Goal: Check status: Check status

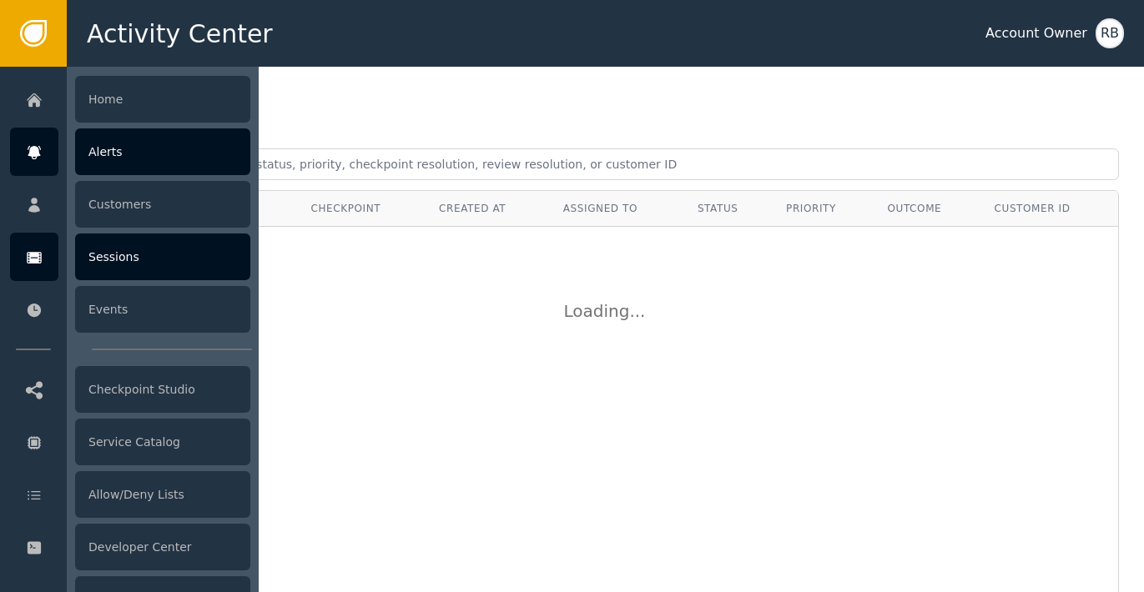
click at [40, 259] on icon at bounding box center [34, 258] width 15 height 12
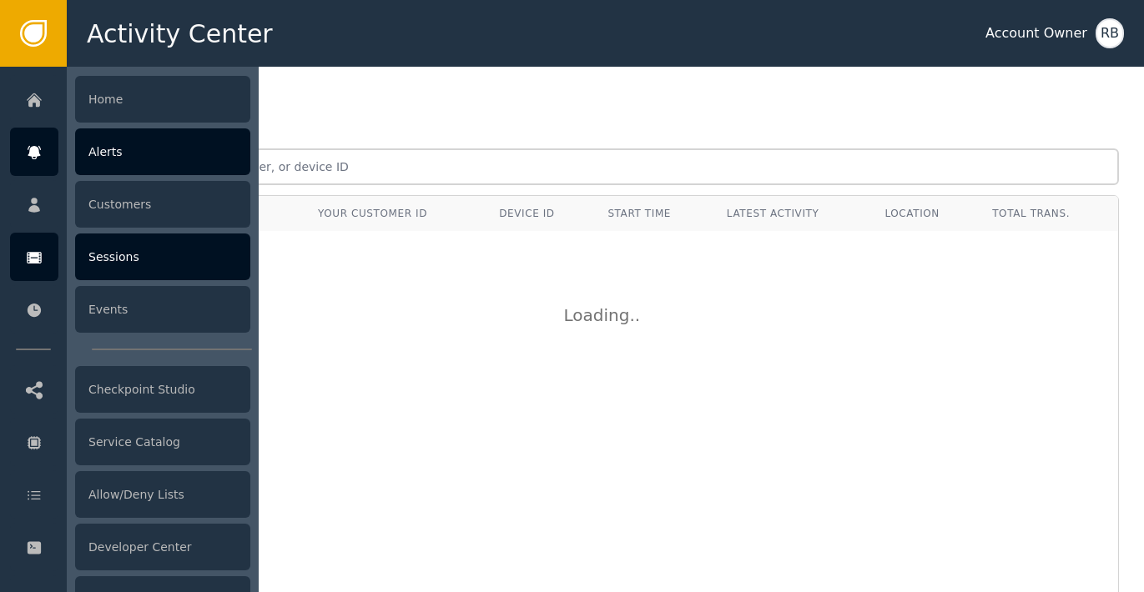
click at [129, 162] on div "Alerts" at bounding box center [162, 151] width 175 height 47
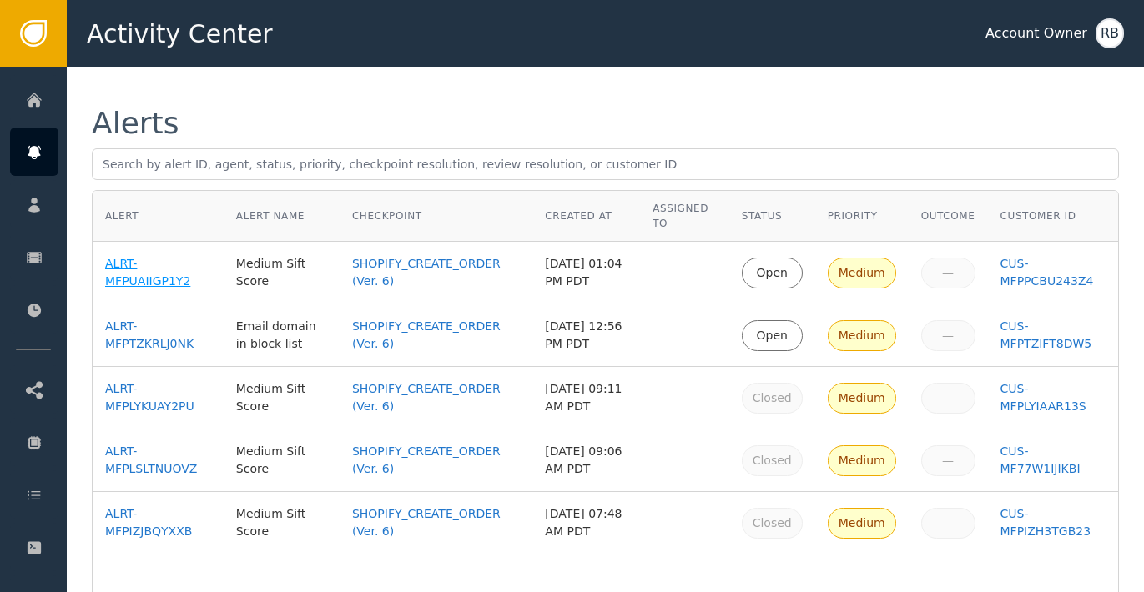
click at [142, 286] on div "ALRT-MFPUAIIGP1Y2" at bounding box center [158, 272] width 106 height 35
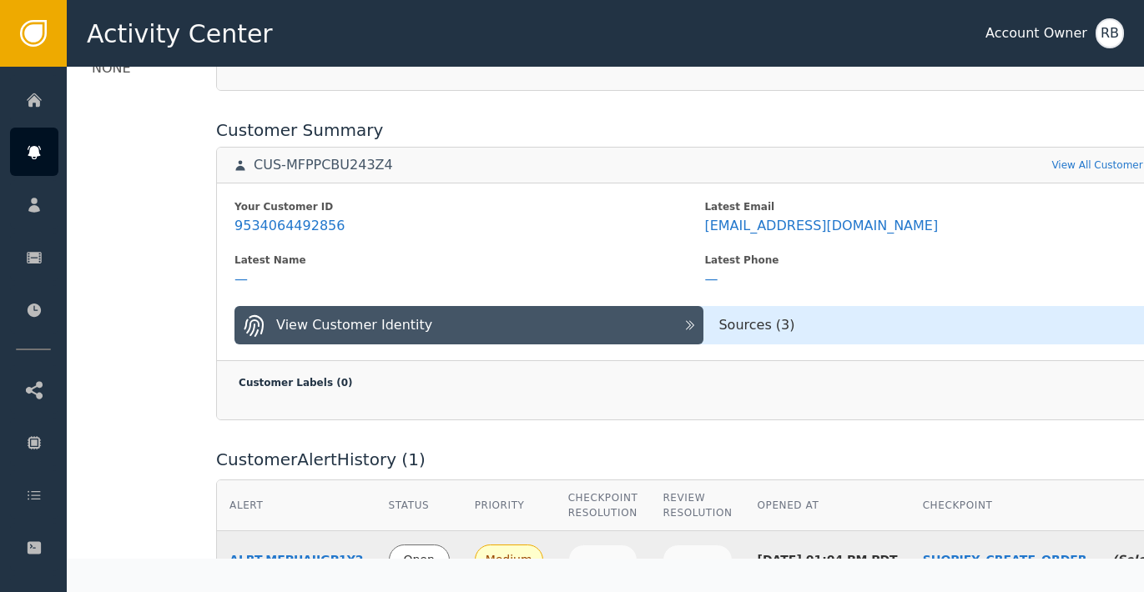
scroll to position [627, 0]
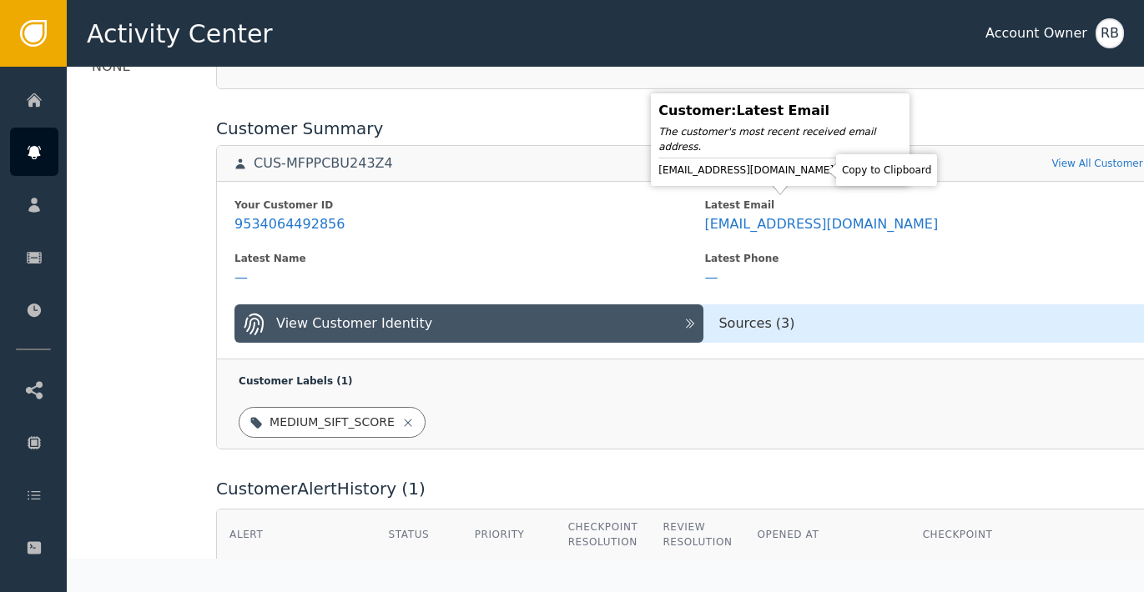
click at [840, 173] on icon at bounding box center [848, 170] width 17 height 17
